Goal: Task Accomplishment & Management: Manage account settings

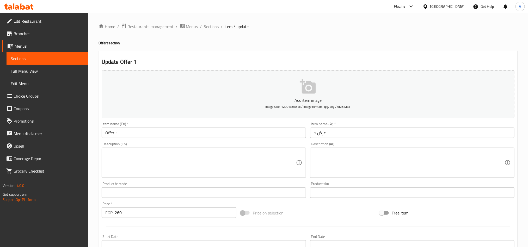
drag, startPoint x: 449, startPoint y: 6, endPoint x: 450, endPoint y: 12, distance: 6.1
click at [428, 6] on icon at bounding box center [425, 6] width 5 height 5
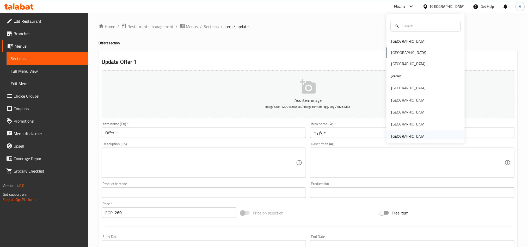
click at [412, 137] on div "[GEOGRAPHIC_DATA]" at bounding box center [408, 137] width 34 height 6
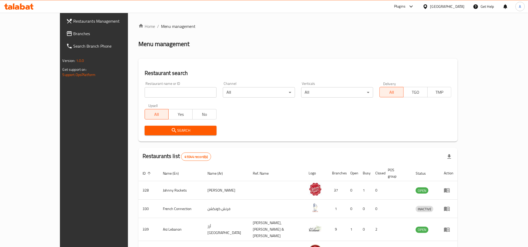
click at [73, 36] on span "Branches" at bounding box center [108, 33] width 70 height 6
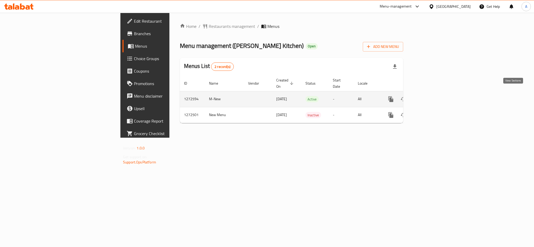
click at [431, 96] on icon "enhanced table" at bounding box center [428, 99] width 6 height 6
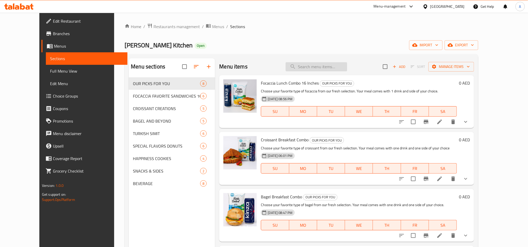
click at [337, 69] on input "search" at bounding box center [316, 66] width 61 height 9
paste input "Pistachio Delight Donut"
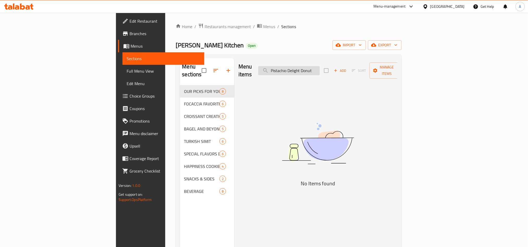
click at [313, 70] on input "Pistachio Delight Donut" at bounding box center [288, 70] width 61 height 9
click at [320, 66] on input "Pistachio Delight Donut" at bounding box center [288, 70] width 61 height 9
click at [313, 67] on input "Pistachio Delight Donu" at bounding box center [288, 70] width 61 height 9
click at [320, 67] on input "Pistachio Delight Donu" at bounding box center [288, 70] width 61 height 9
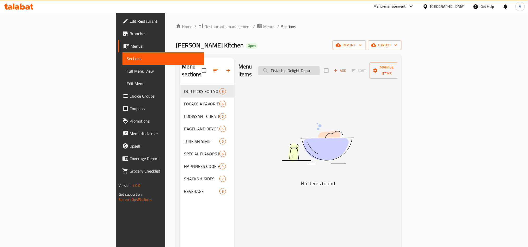
click at [320, 67] on input "Pistachio Delight Donu" at bounding box center [288, 70] width 61 height 9
type input "Pistachio Delight Donu"
click at [127, 68] on span "Full Menu View" at bounding box center [163, 71] width 73 height 6
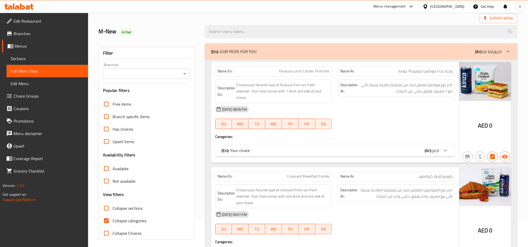
scroll to position [78, 0]
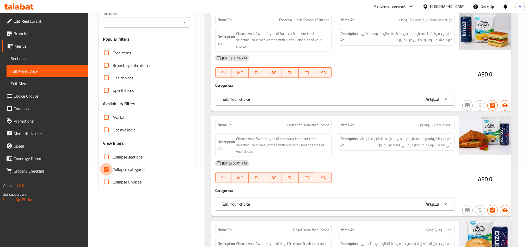
click at [106, 170] on input "Collapse categories" at bounding box center [106, 169] width 13 height 13
checkbox input "false"
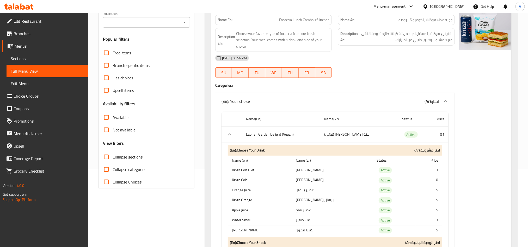
click at [393, 88] on h4 "Caregories:" at bounding box center [334, 85] width 239 height 5
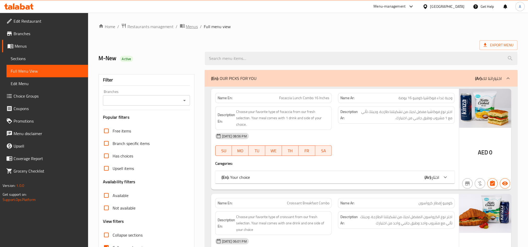
click at [191, 26] on span "Menus" at bounding box center [192, 26] width 12 height 6
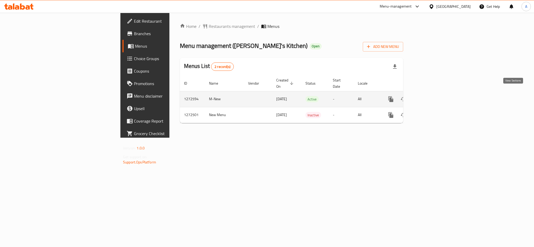
click at [431, 96] on icon "enhanced table" at bounding box center [428, 99] width 6 height 6
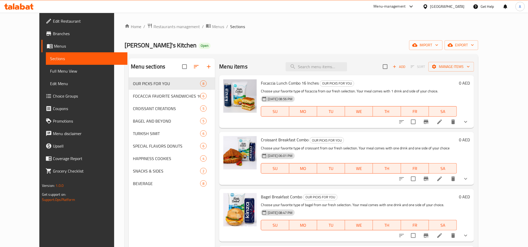
click at [53, 95] on span "Choice Groups" at bounding box center [88, 96] width 70 height 6
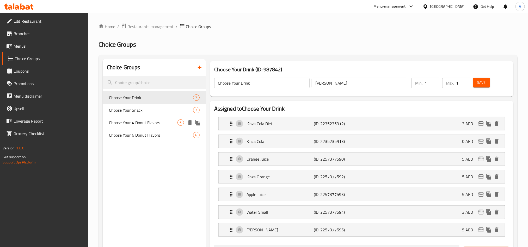
click at [148, 120] on span "Choose Your 4 Donut Flavors" at bounding box center [143, 123] width 69 height 6
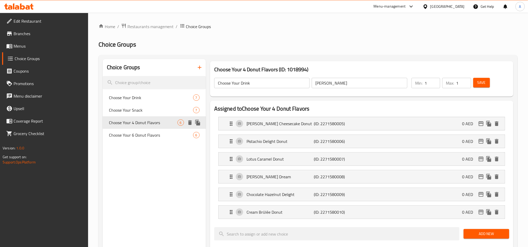
type input "Choose Your 4 Donut Flavors"
type input "اختر ٤ نكهات من الدونات"
type input "4"
click at [282, 85] on input "Choose Your 4 Donut Flavors" at bounding box center [262, 83] width 96 height 10
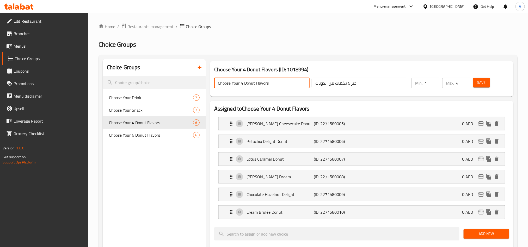
click at [282, 85] on input "Choose Your 4 Donut Flavors" at bounding box center [262, 83] width 96 height 10
click at [386, 32] on div "Home / Restaurants management / Choice Groups Choice Groups Choice Groups Choos…" at bounding box center [307, 240] width 419 height 435
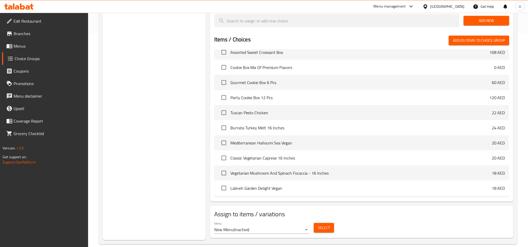
scroll to position [223, 0]
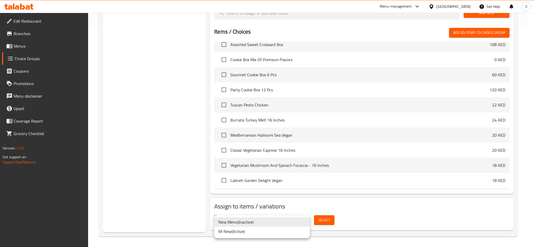
click at [263, 232] on li "M-New ( Active )" at bounding box center [262, 231] width 96 height 9
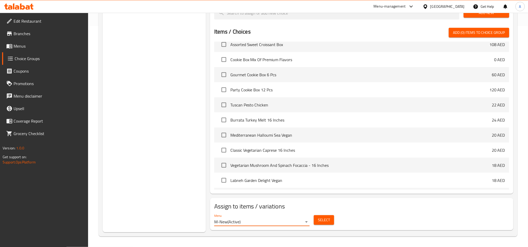
click at [318, 218] on span "Select" at bounding box center [324, 220] width 12 height 7
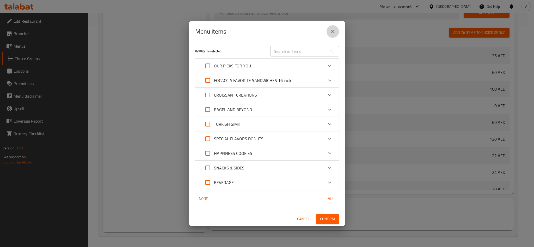
click at [330, 28] on button "close" at bounding box center [332, 31] width 13 height 13
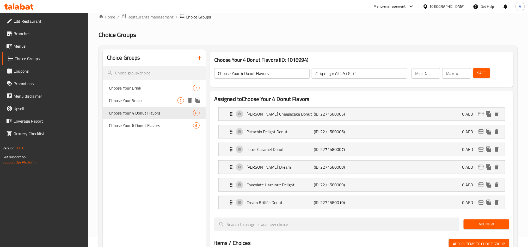
scroll to position [0, 0]
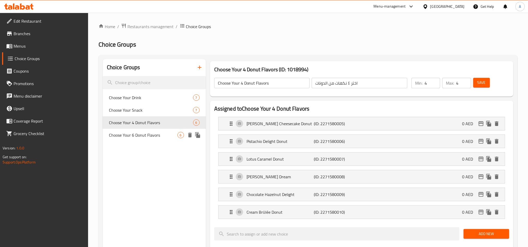
click at [165, 133] on span "Choose Your 6 Donut Flavors" at bounding box center [143, 135] width 69 height 6
type input "Choose Your 6 Donut Flavors"
type input "اختر ٦ نكهات من الدونات"
type input "6"
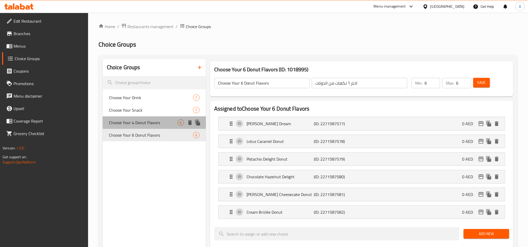
click at [152, 122] on span "Choose Your 4 Donut Flavors" at bounding box center [143, 123] width 69 height 6
type input "Choose Your 4 Donut Flavors"
type input "اختر ٤ نكهات من الدونات"
type input "4"
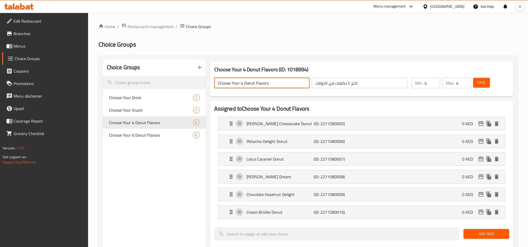
drag, startPoint x: 272, startPoint y: 84, endPoint x: 212, endPoint y: 75, distance: 60.6
click at [212, 75] on div "Choose Your 4 Donut Flavors ​ اختر ٤ نكهات من الدونات ​" at bounding box center [310, 83] width 199 height 17
click at [251, 82] on input "Choose Your 4 Donut Flavors" at bounding box center [262, 83] width 96 height 10
drag, startPoint x: 272, startPoint y: 84, endPoint x: 206, endPoint y: 73, distance: 67.2
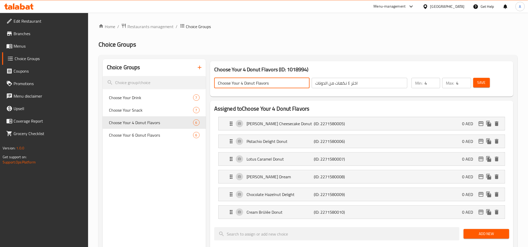
click at [237, 80] on input "Choose Your 4 Donut Flavors" at bounding box center [262, 83] width 96 height 10
click at [267, 84] on input "Choose Your 4 Donut Flavors" at bounding box center [262, 83] width 96 height 10
click at [278, 82] on input "Choose Your 4 Donut Flavors" at bounding box center [262, 83] width 96 height 10
click at [156, 98] on span "Choose Your Drink" at bounding box center [151, 98] width 84 height 6
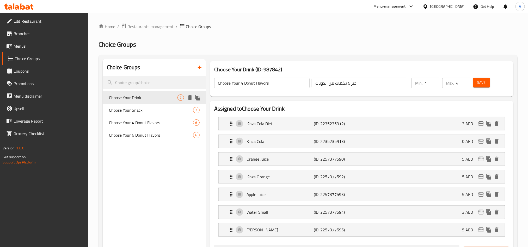
type input "Choose Your Drink"
type input "[PERSON_NAME]"
type input "1"
click at [141, 121] on span "Choose Your 4 Donut Flavors" at bounding box center [143, 123] width 69 height 6
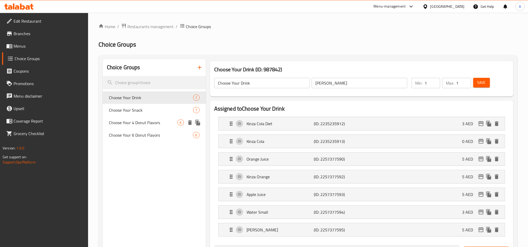
type input "Choose Your 4 Donut Flavors"
type input "اختر ٤ نكهات من الدونات"
type input "4"
